Goal: Contribute content

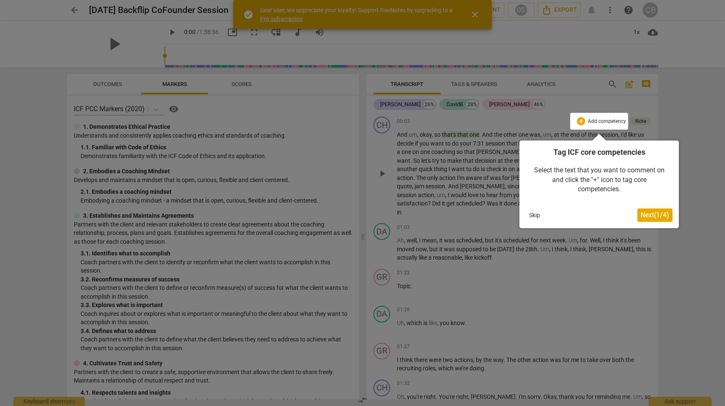
click at [533, 216] on button "Skip" at bounding box center [535, 215] width 18 height 13
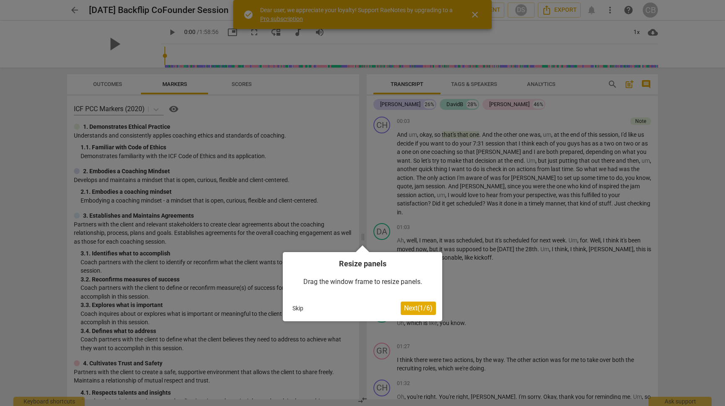
click at [297, 310] on button "Skip" at bounding box center [298, 308] width 18 height 13
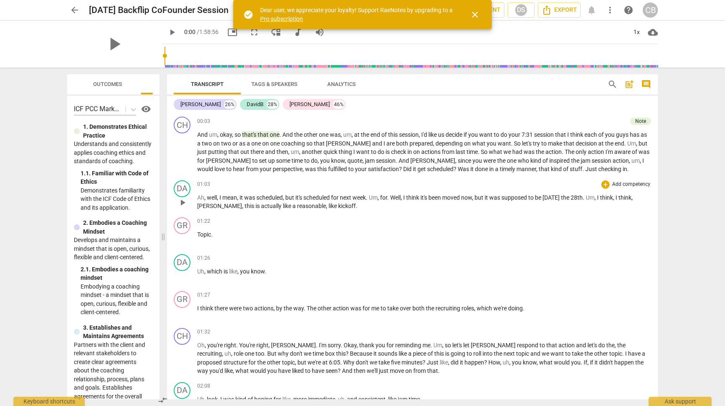
drag, startPoint x: 364, startPoint y: 236, endPoint x: 193, endPoint y: 206, distance: 173.7
click at [164, 207] on span at bounding box center [163, 237] width 5 height 338
drag, startPoint x: 249, startPoint y: 197, endPoint x: 397, endPoint y: 195, distance: 148.1
click at [397, 195] on p "Ah , well , I mean , it was scheduled , but it's scheduled for next week . Um ,…" at bounding box center [424, 201] width 454 height 17
click at [422, 186] on icon "button" at bounding box center [423, 185] width 5 height 6
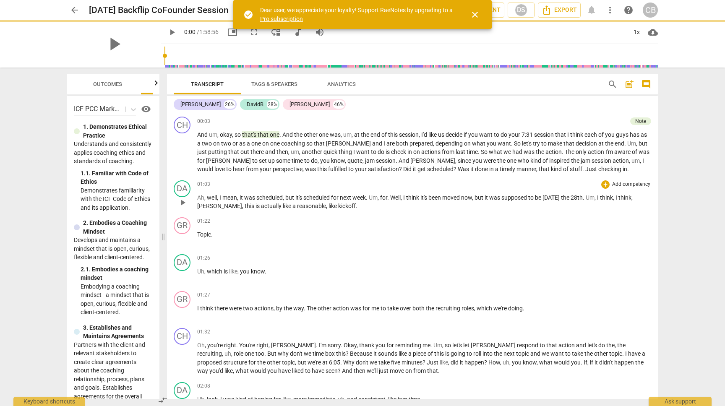
click at [483, 207] on p "Ah , well , I mean , it was scheduled , but it's scheduled for next week . Um ,…" at bounding box center [424, 201] width 454 height 17
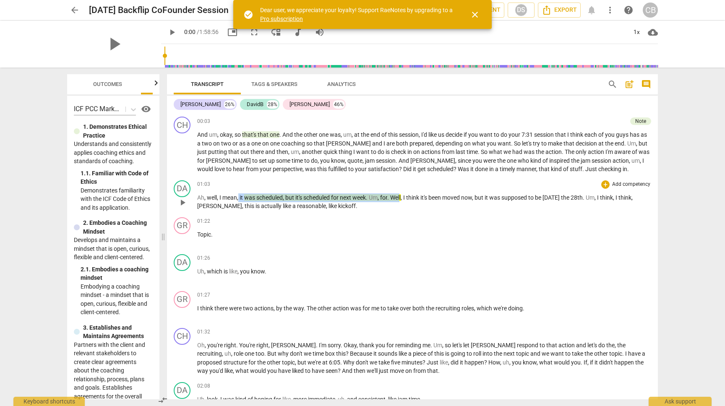
drag, startPoint x: 403, startPoint y: 197, endPoint x: 239, endPoint y: 194, distance: 164.4
click at [239, 194] on p "Ah , well , I mean , it was scheduled , but it's scheduled for next week . Um ,…" at bounding box center [424, 201] width 454 height 17
click at [414, 186] on div "+" at bounding box center [412, 186] width 8 height 8
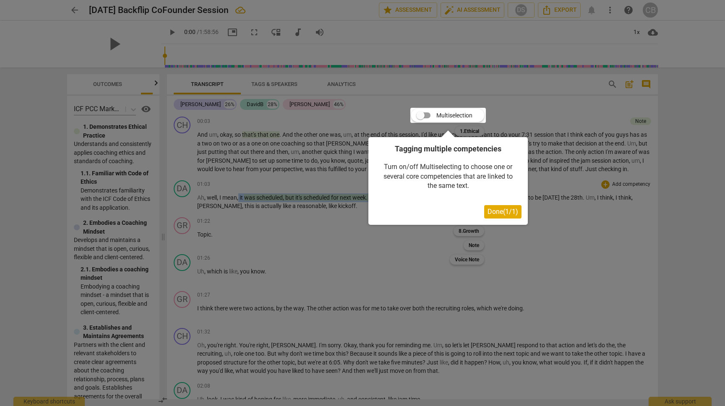
click at [509, 211] on span "Done ( 1 / 1 )" at bounding box center [502, 212] width 31 height 8
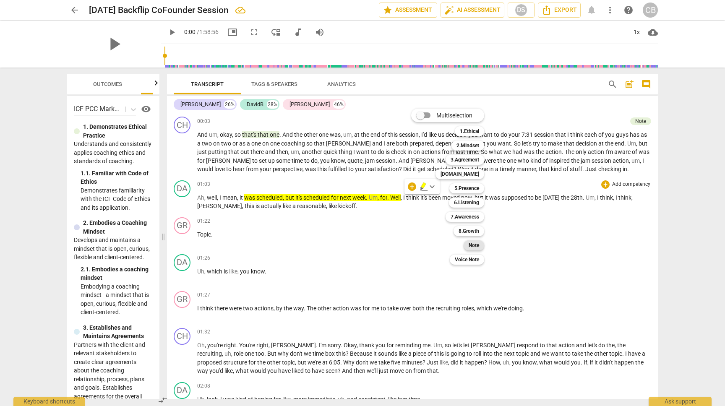
click at [472, 247] on b "Note" at bounding box center [473, 245] width 10 height 10
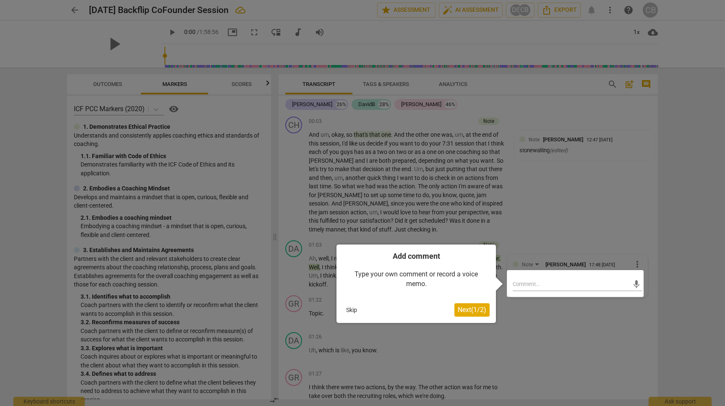
click at [354, 312] on button "Skip" at bounding box center [352, 310] width 18 height 13
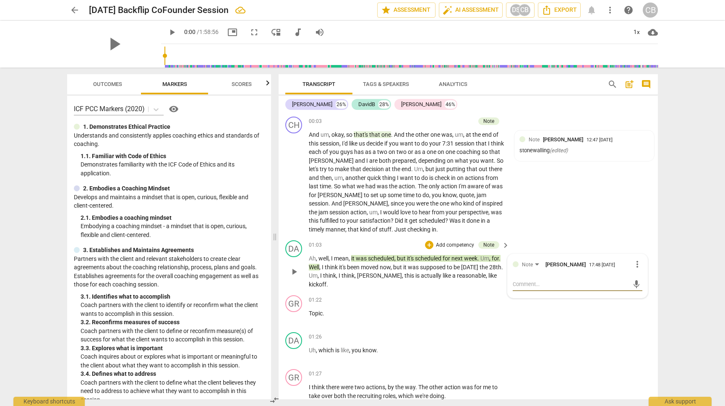
click at [561, 281] on textarea at bounding box center [571, 284] width 116 height 8
type textarea "d"
type textarea "de"
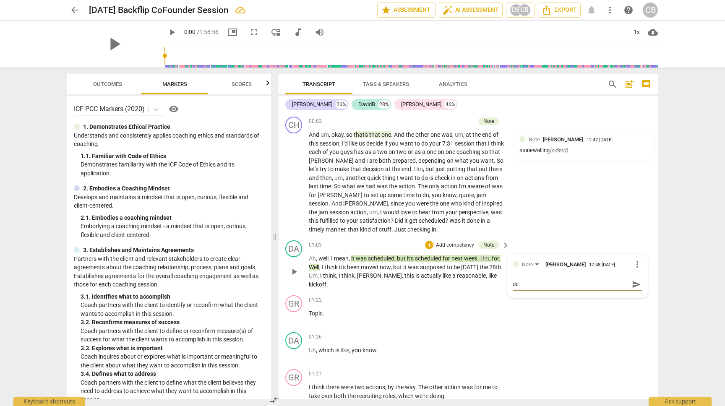
type textarea "def"
type textarea "defe"
type textarea "defen"
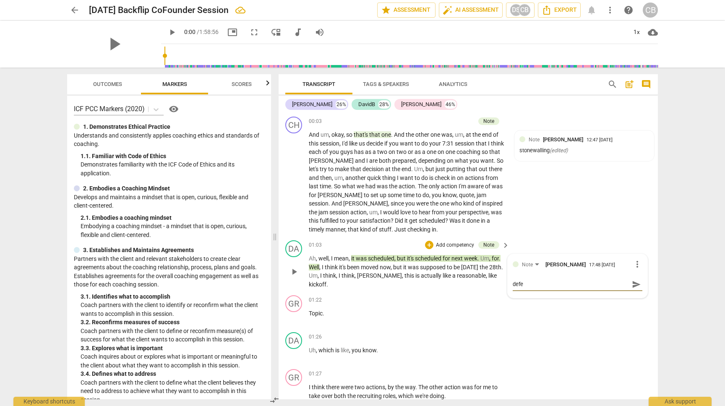
type textarea "defen"
type textarea "defens"
type textarea "defensi"
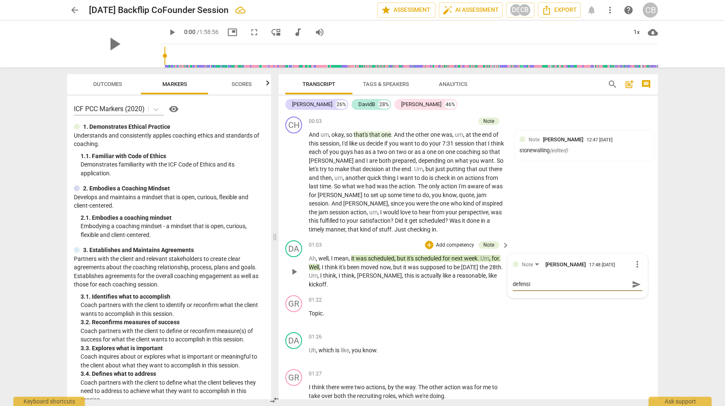
type textarea "defensiv"
type textarea "defensive"
type textarea "defensiven"
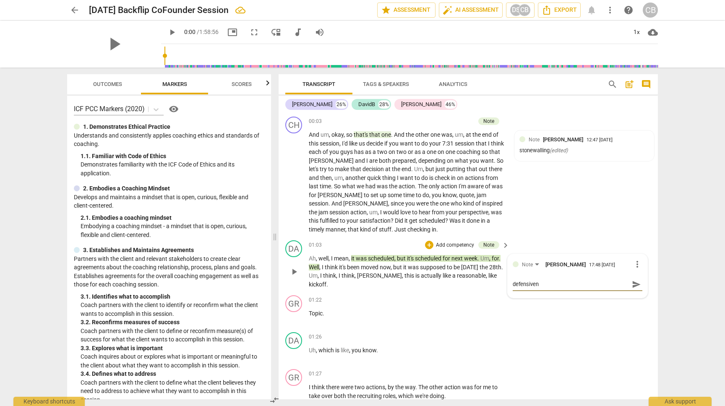
type textarea "defensivene"
type textarea "defensivenes"
type textarea "defensiveness"
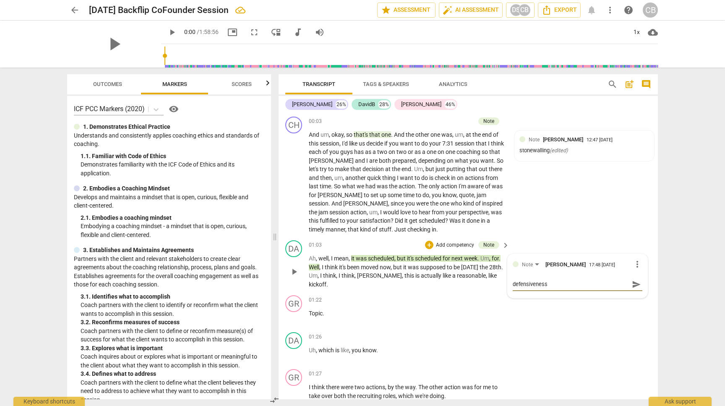
type textarea "defensiveness"
type textarea "defensiveness 0"
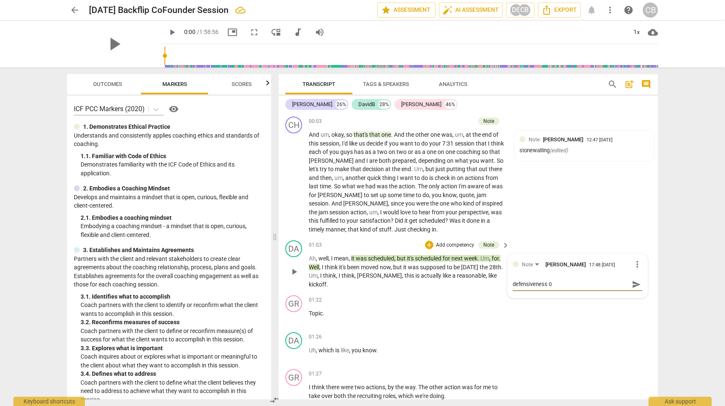
type textarea "defensiveness 0"
type textarea "defensiveness"
type textarea "defensiveness -"
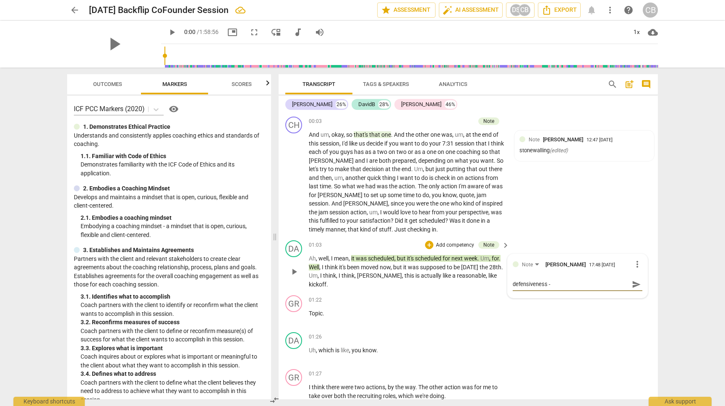
type textarea "defensiveness -"
type textarea "defensiveness - t"
type textarea "defensiveness - te"
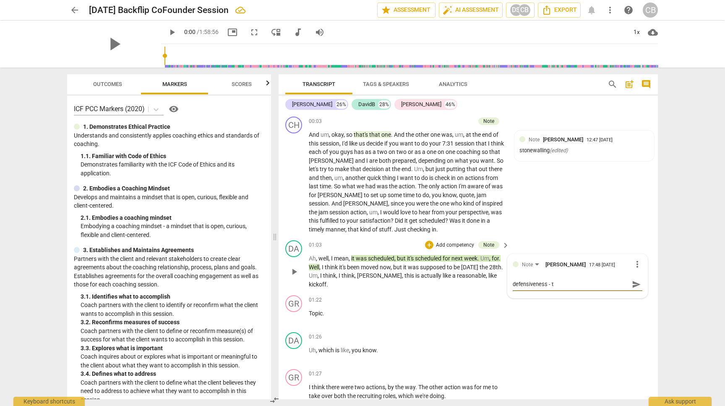
type textarea "defensiveness - te"
type textarea "defensiveness - tes"
type textarea "defensiveness - test"
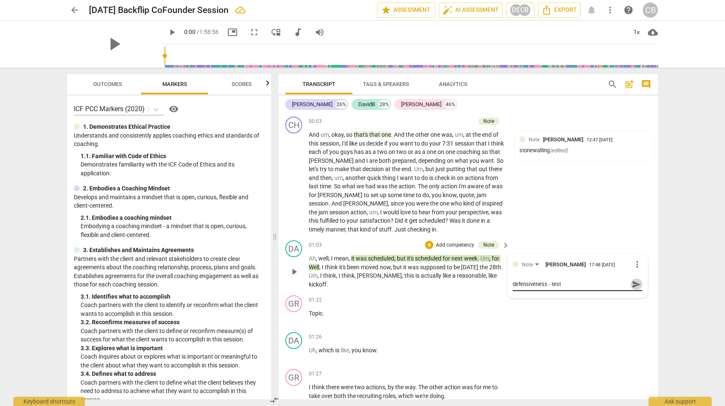
click at [630, 286] on span "send" at bounding box center [636, 284] width 12 height 10
click at [491, 328] on div "GR play_arrow pause 01:22 + Add competency keyboard_arrow_right Topic ." at bounding box center [467, 310] width 379 height 37
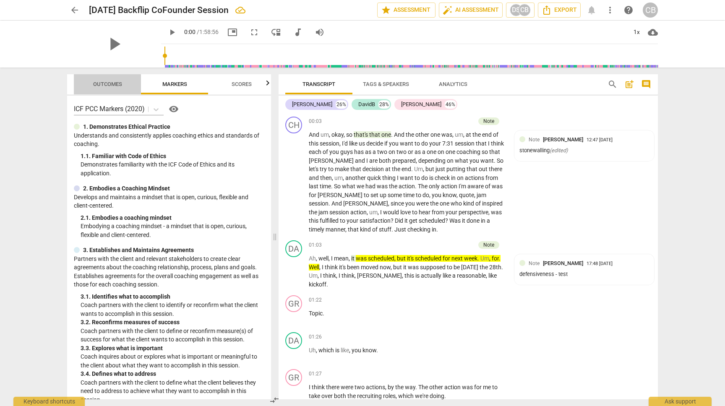
click at [109, 83] on span "Outcomes" at bounding box center [107, 84] width 29 height 6
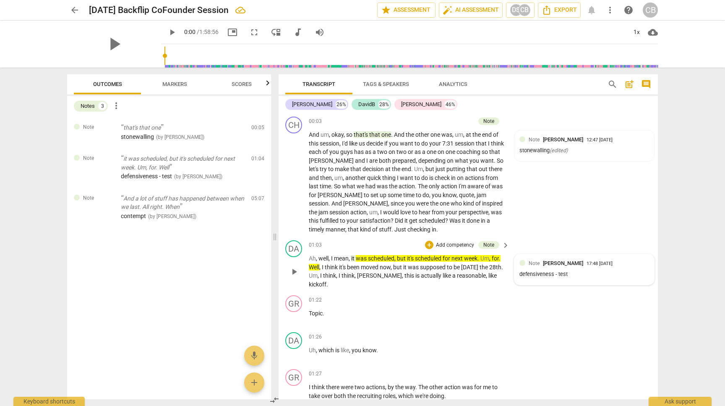
click at [638, 265] on div "Note [PERSON_NAME] 17:48 [DATE]" at bounding box center [588, 263] width 120 height 8
click at [636, 263] on span "more_vert" at bounding box center [637, 264] width 10 height 10
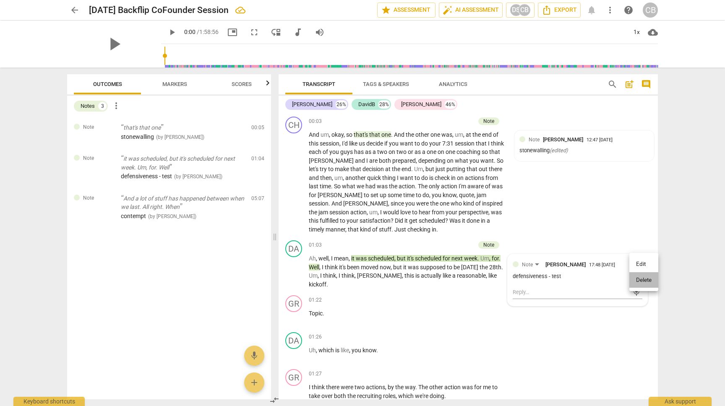
click at [637, 280] on li "Delete" at bounding box center [643, 280] width 29 height 16
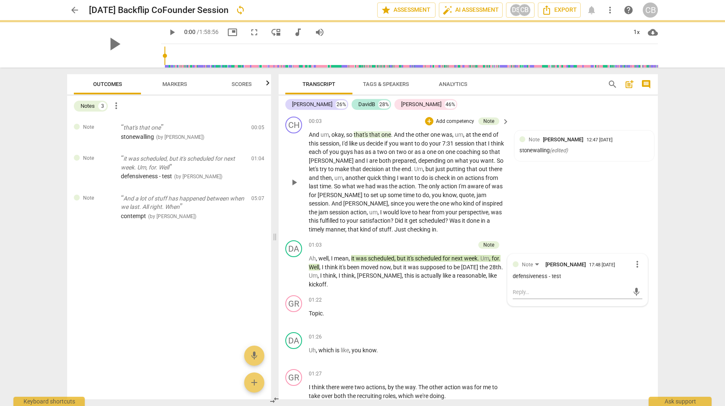
click at [541, 229] on div "CH play_arrow pause 00:03 + Add competency Note keyboard_arrow_right And um , o…" at bounding box center [467, 175] width 379 height 124
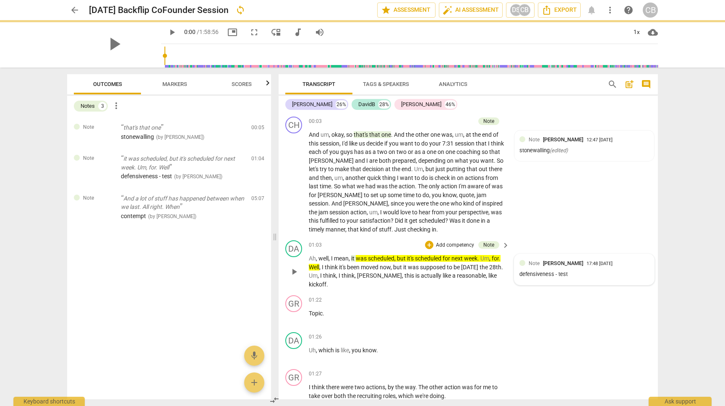
click at [614, 268] on div "Note [PERSON_NAME] 17:48 [DATE] defensiveness - test" at bounding box center [584, 269] width 130 height 21
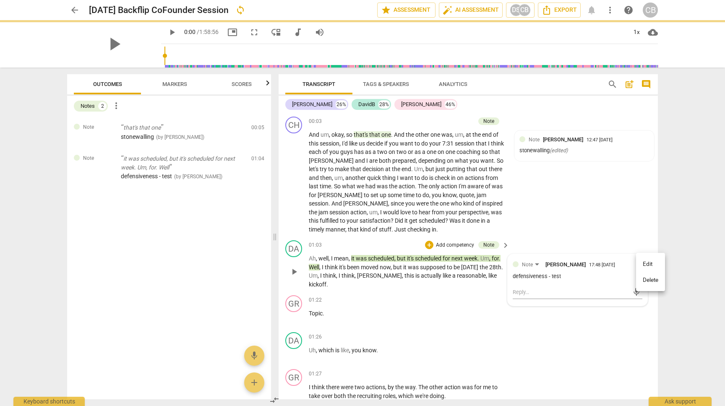
click at [628, 262] on div at bounding box center [362, 203] width 725 height 406
click at [637, 262] on div "DA play_arrow pause 01:03 + Add competency Note keyboard_arrow_right Ah , well …" at bounding box center [467, 264] width 379 height 55
